Goal: Task Accomplishment & Management: Manage account settings

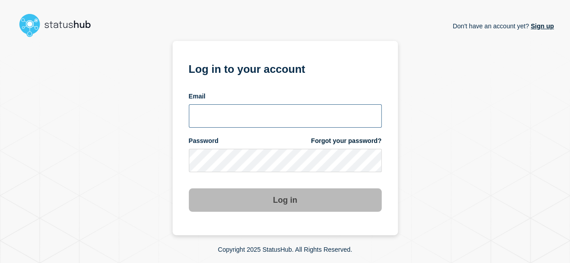
click at [263, 112] on input "email input" at bounding box center [285, 115] width 193 height 23
type input "[PERSON_NAME][EMAIL_ADDRESS][DOMAIN_NAME]"
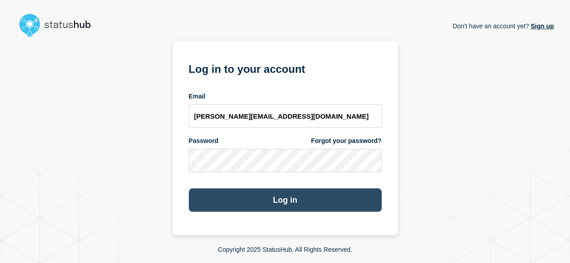
click at [268, 200] on button "Log in" at bounding box center [285, 200] width 193 height 23
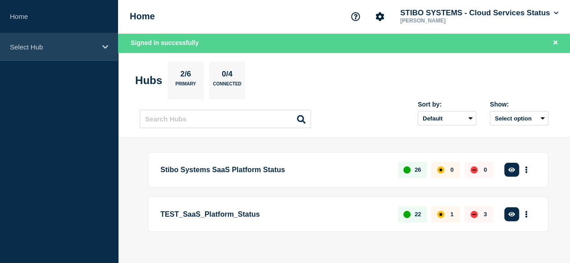
click at [99, 42] on div "Select Hub" at bounding box center [59, 46] width 118 height 27
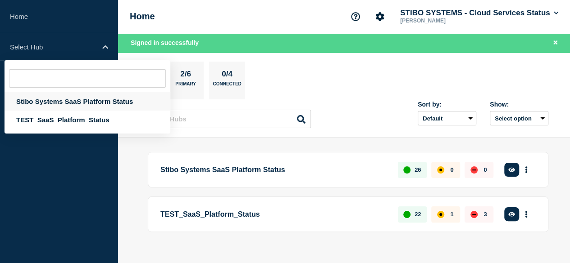
click at [80, 103] on div "Stibo Systems SaaS Platform Status" at bounding box center [88, 101] width 166 height 18
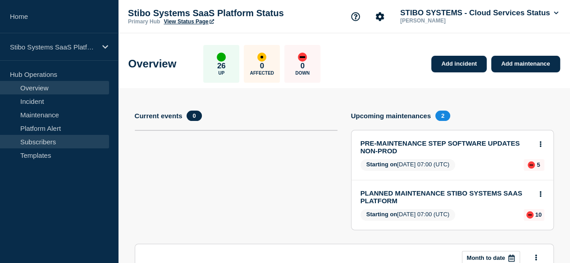
click at [36, 142] on link "Subscribers" at bounding box center [54, 142] width 109 height 14
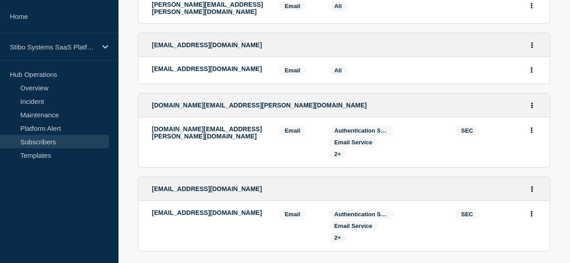
scroll to position [1798, 0]
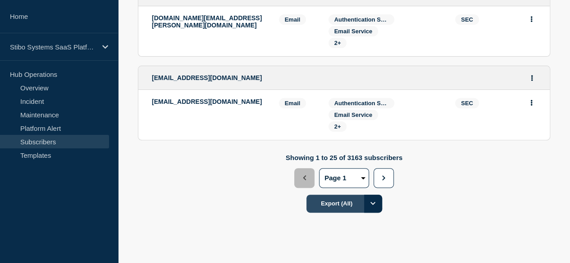
click at [382, 195] on button "Export (All)" at bounding box center [344, 204] width 76 height 18
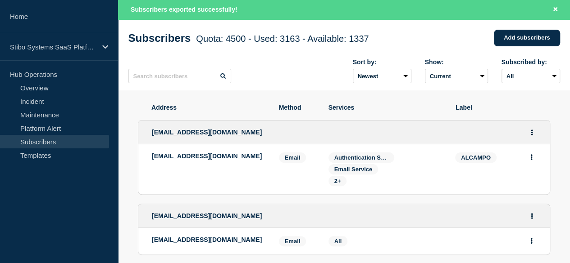
scroll to position [0, 0]
